Goal: Task Accomplishment & Management: Manage account settings

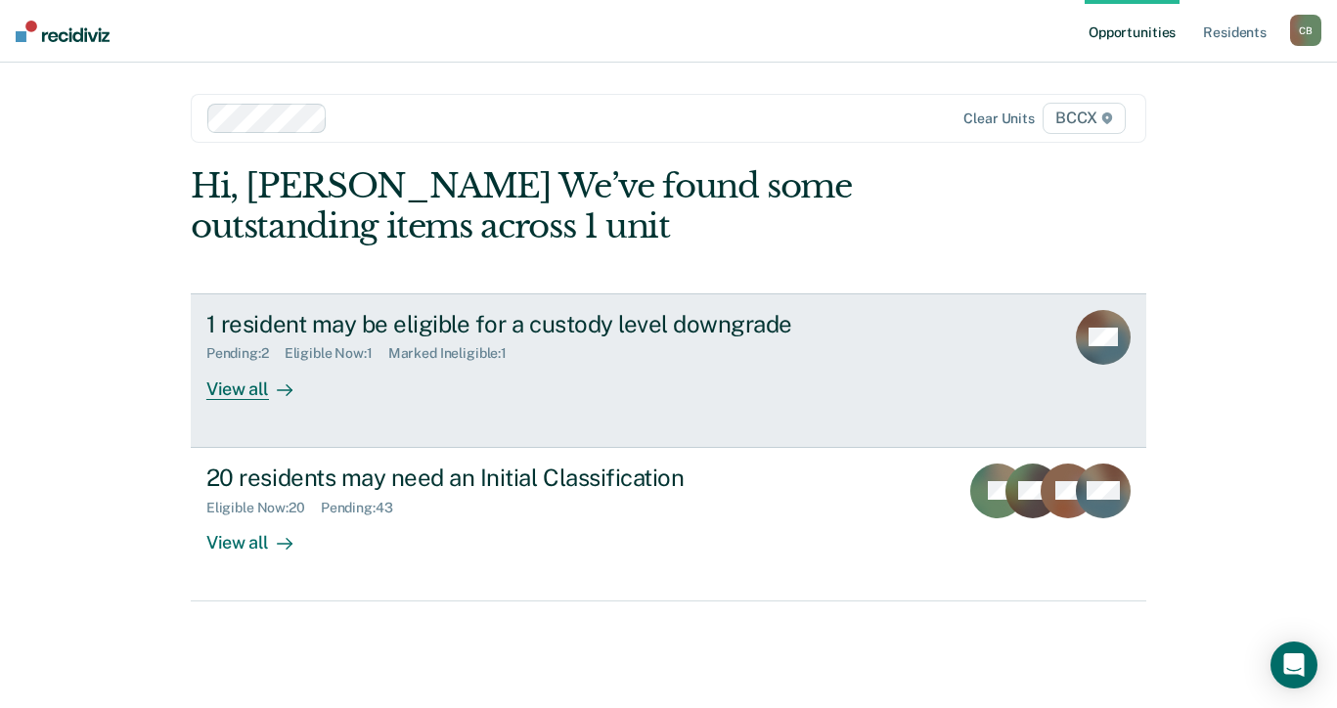
click at [244, 394] on div "View all" at bounding box center [261, 381] width 110 height 38
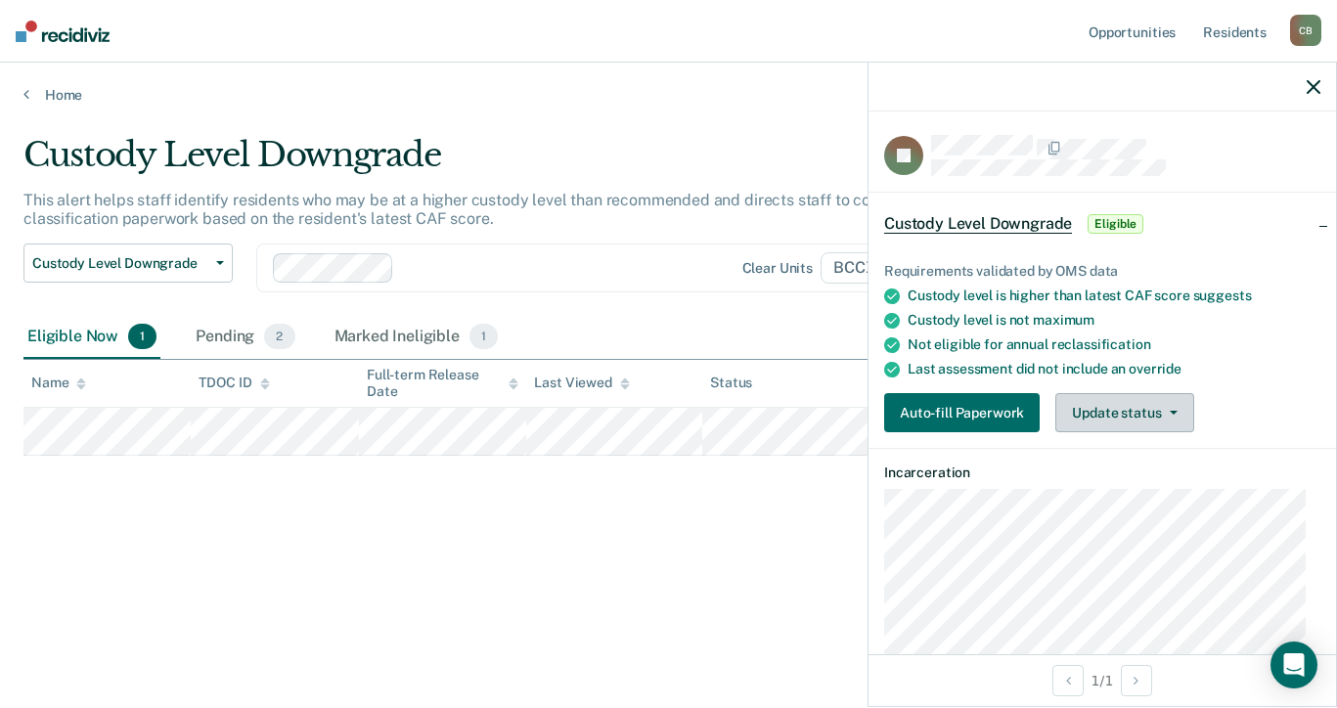
click at [1155, 409] on button "Update status" at bounding box center [1124, 412] width 138 height 39
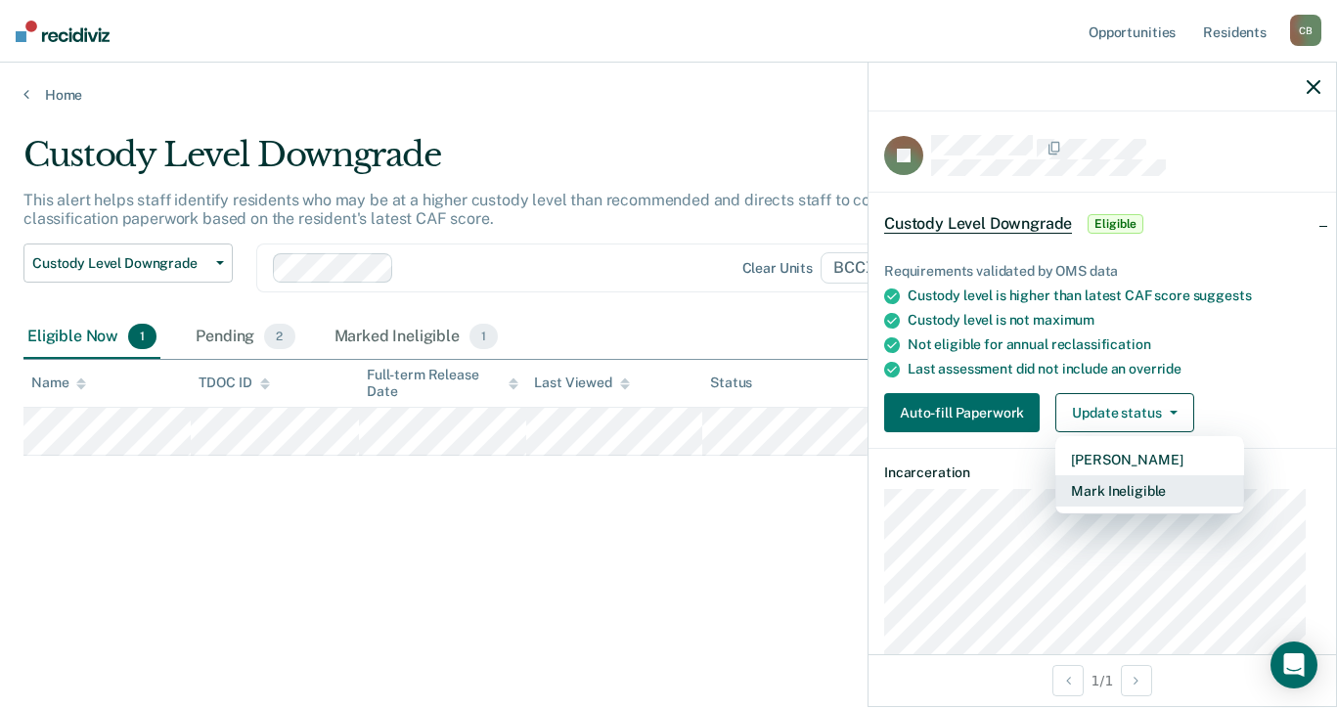
click at [1155, 486] on button "Mark Ineligible" at bounding box center [1149, 490] width 189 height 31
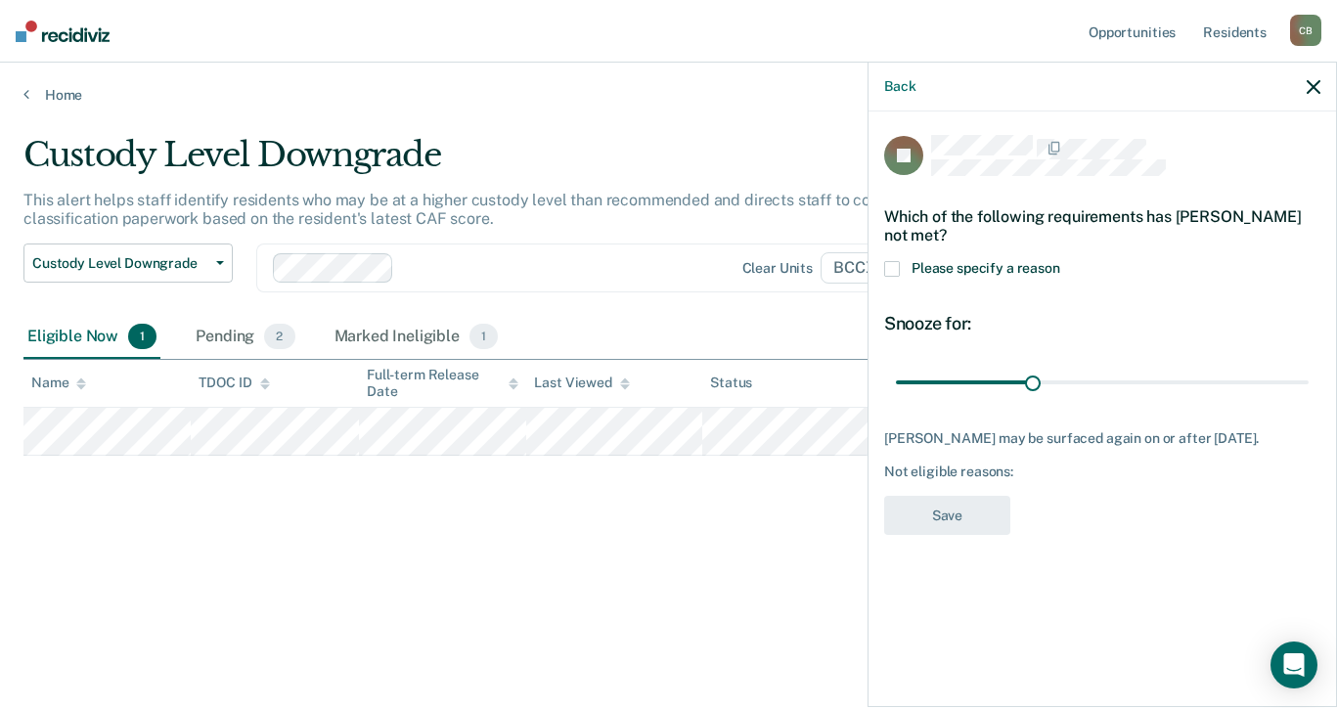
click at [889, 270] on span at bounding box center [892, 269] width 16 height 16
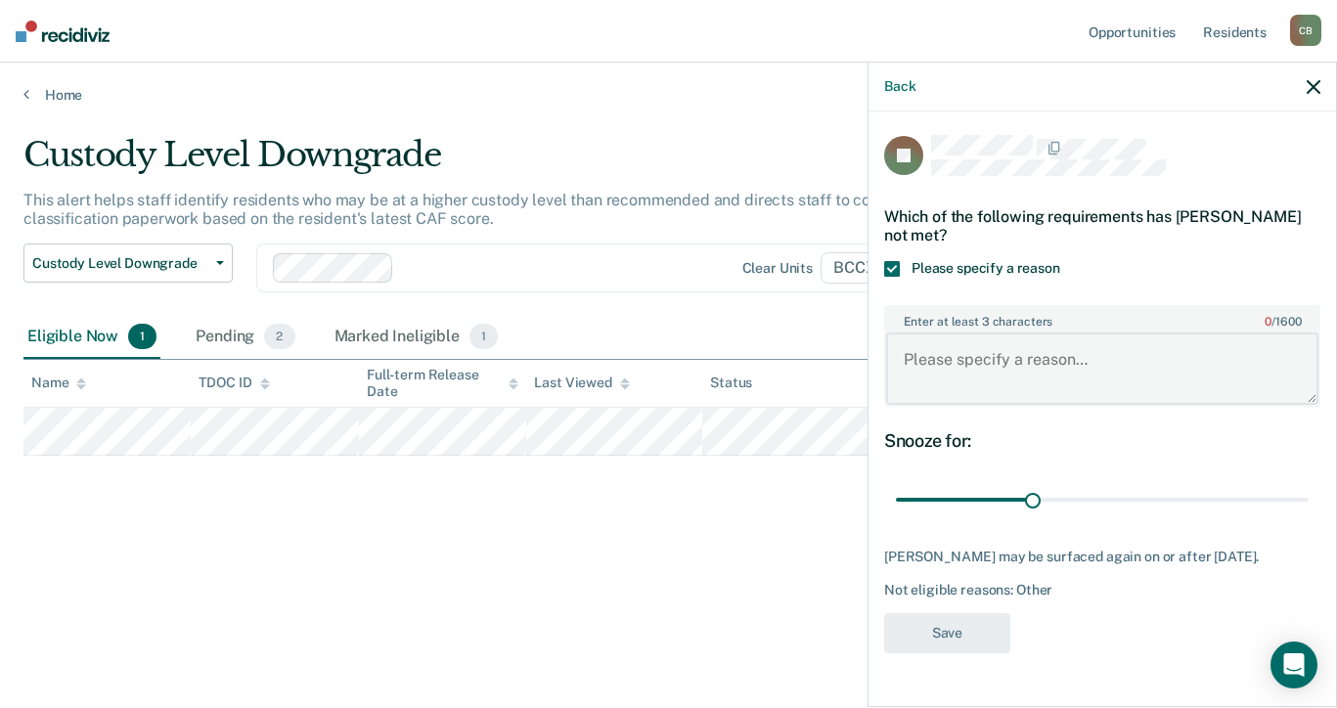
click at [1028, 367] on textarea "Enter at least 3 characters 0 / 1600" at bounding box center [1102, 369] width 432 height 72
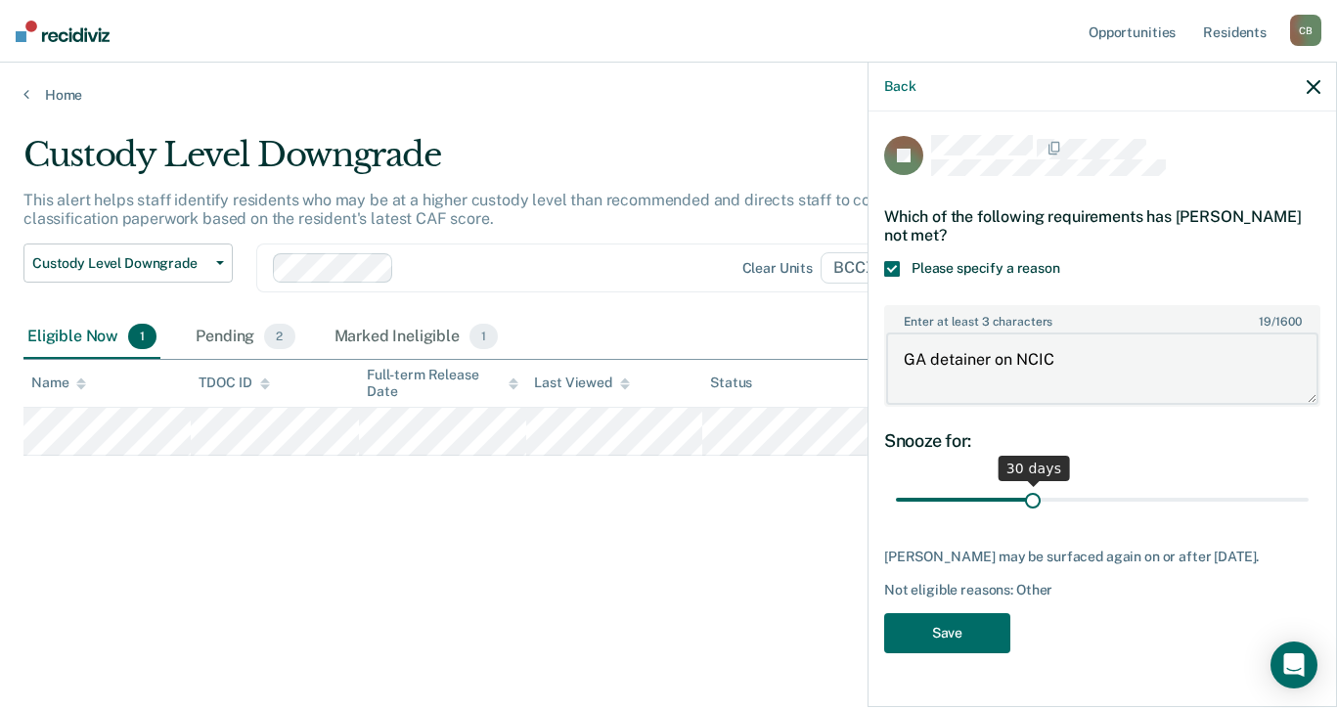
type textarea "GA detainer on NCIC"
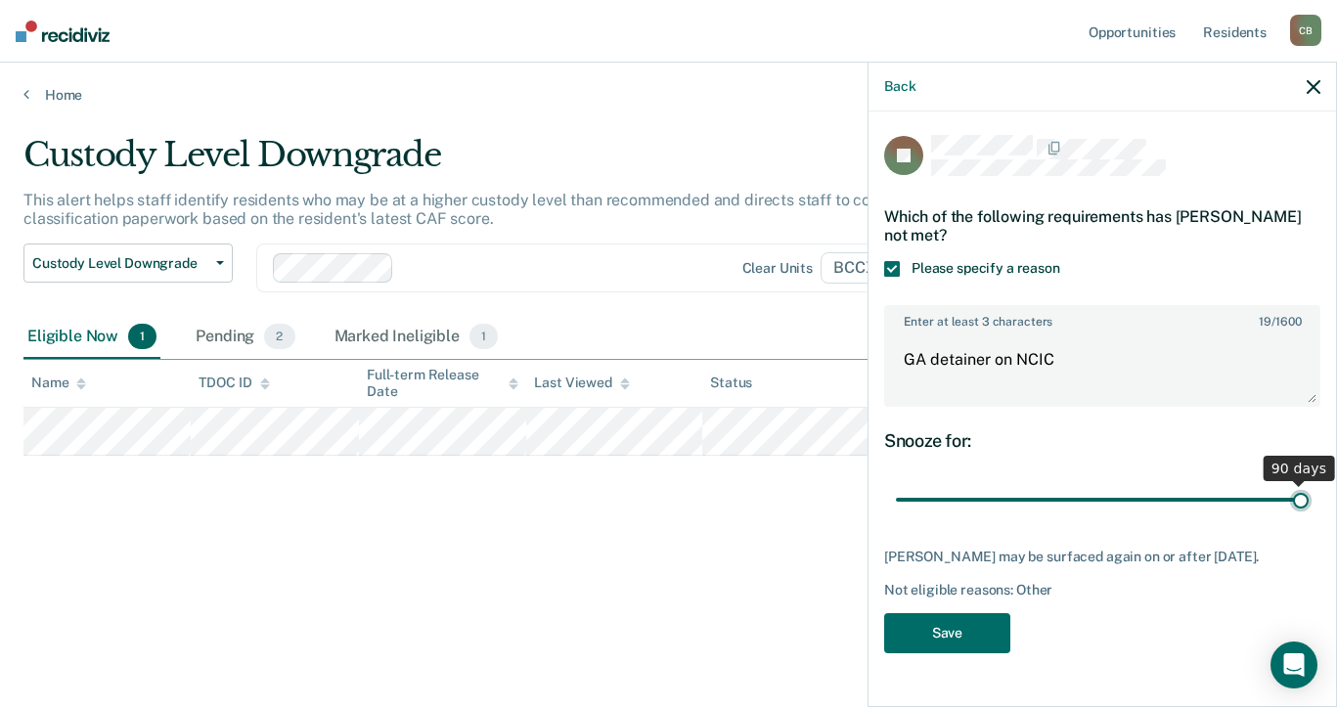
drag, startPoint x: 1031, startPoint y: 500, endPoint x: 1379, endPoint y: 486, distance: 348.5
type input "90"
click at [1309, 486] on input "range" at bounding box center [1102, 500] width 413 height 34
click at [951, 631] on button "Save" at bounding box center [947, 633] width 126 height 40
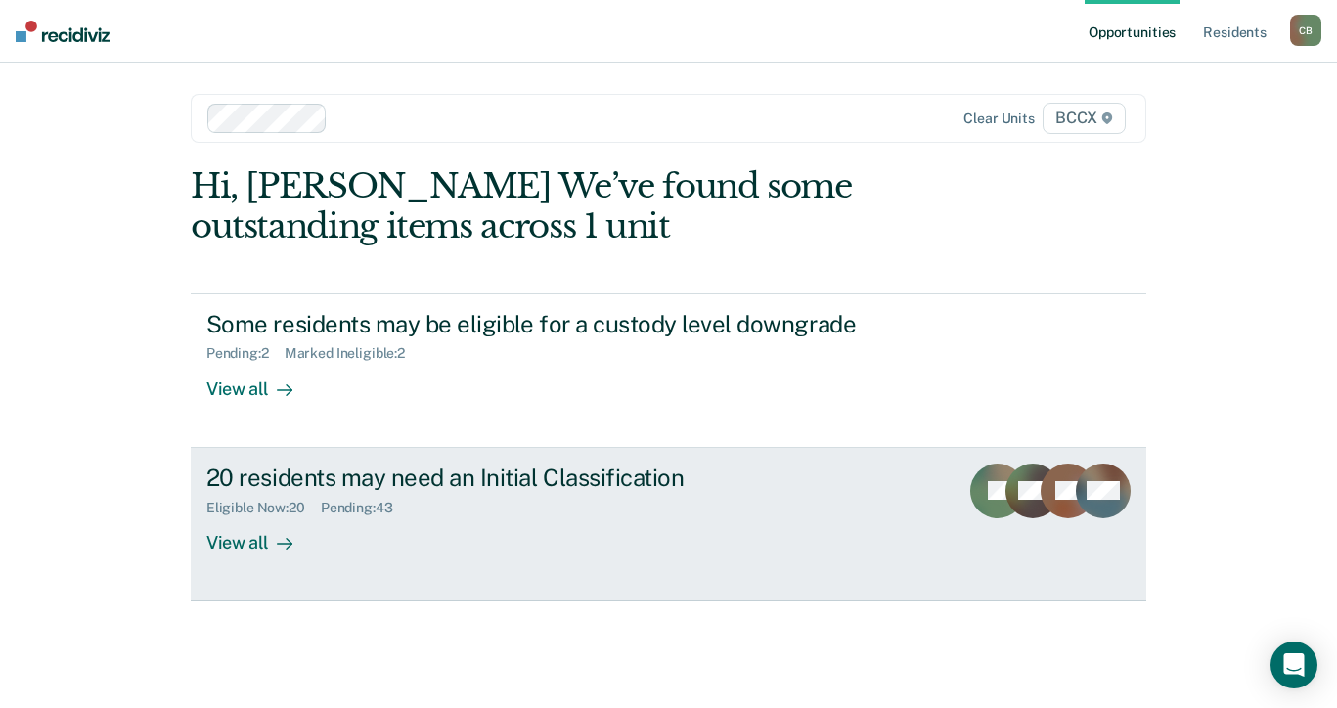
click at [248, 543] on div "View all" at bounding box center [261, 534] width 110 height 38
